Goal: Task Accomplishment & Management: Manage account settings

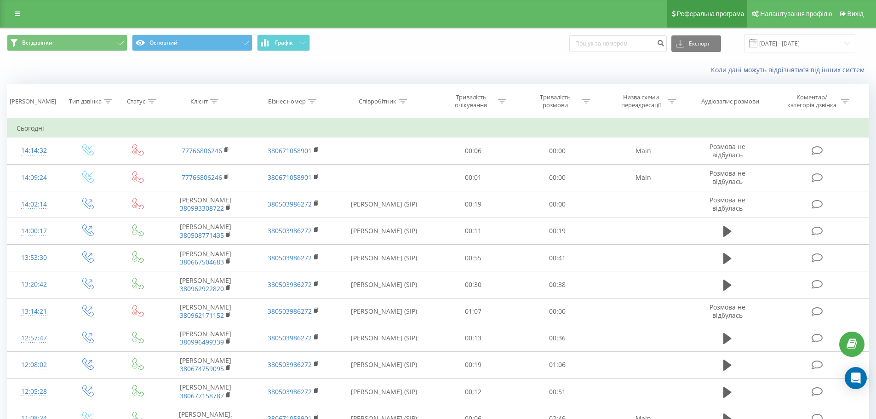
click at [701, 11] on span "Реферальна програма" at bounding box center [711, 13] width 68 height 7
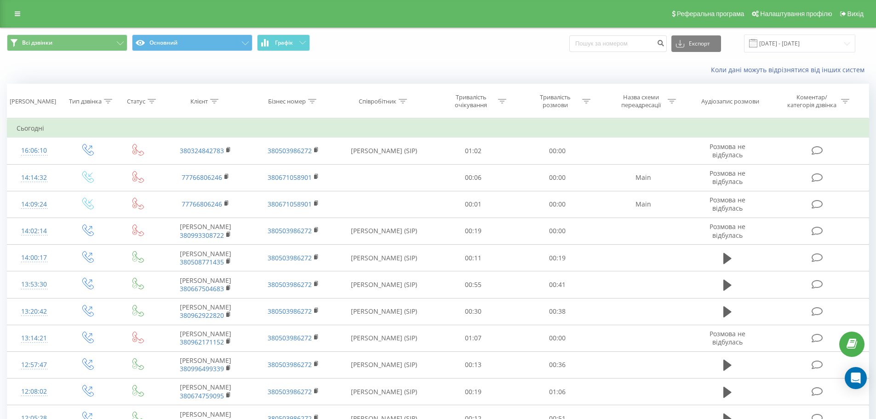
click at [11, 6] on div "Реферальна програма Налаштування профілю Вихід" at bounding box center [438, 14] width 876 height 28
click at [13, 24] on div "Реферальна програма Налаштування профілю Вихід" at bounding box center [438, 14] width 876 height 28
click at [16, 13] on icon at bounding box center [18, 14] width 6 height 6
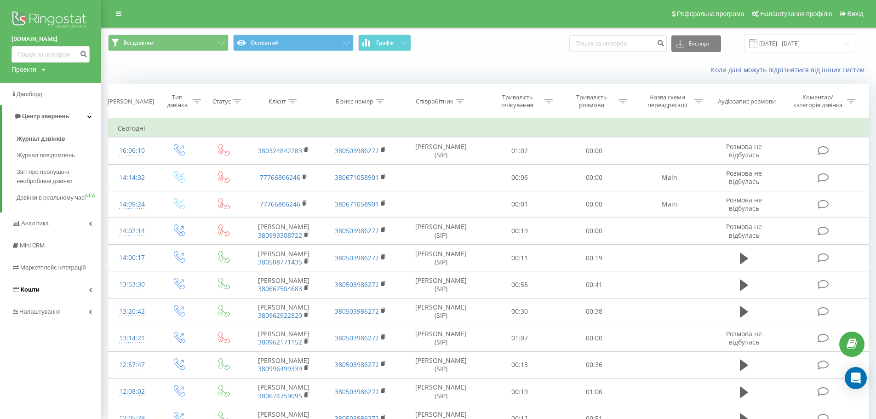
click at [37, 294] on span "Кошти" at bounding box center [26, 289] width 28 height 9
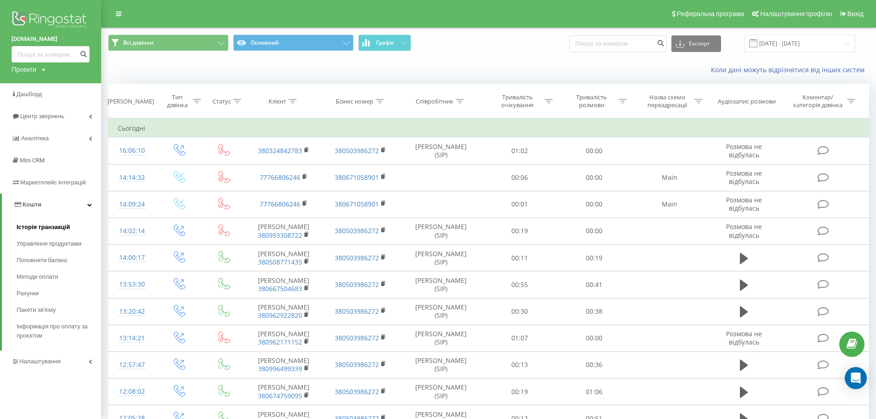
click at [38, 226] on span "Історія транзакцій" at bounding box center [43, 227] width 53 height 9
